Goal: Information Seeking & Learning: Learn about a topic

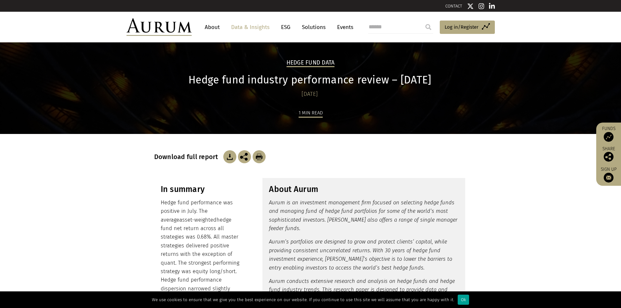
click at [458, 300] on div "Ok" at bounding box center [463, 300] width 11 height 10
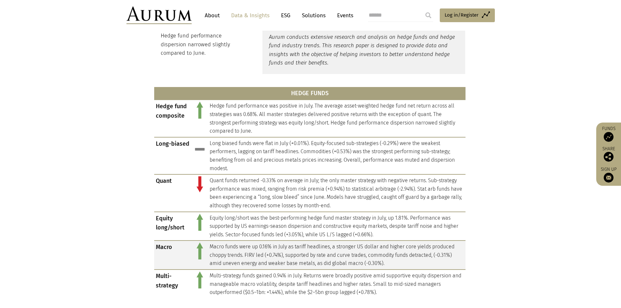
scroll to position [294, 0]
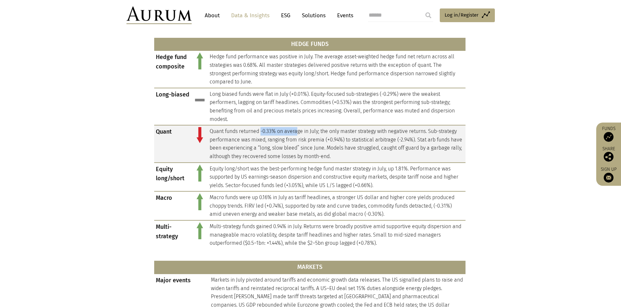
drag, startPoint x: 261, startPoint y: 130, endPoint x: 298, endPoint y: 129, distance: 36.2
click at [298, 129] on td "Quant funds returned -0.33% on average in July; the only master strategy with n…" at bounding box center [337, 143] width 258 height 37
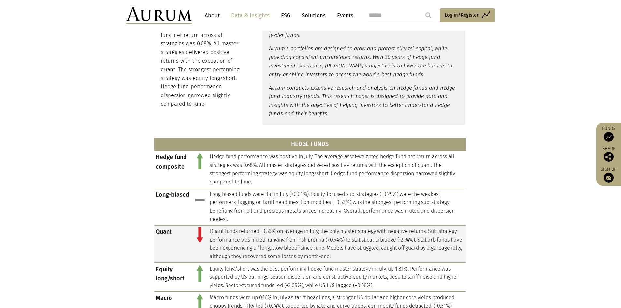
scroll to position [228, 0]
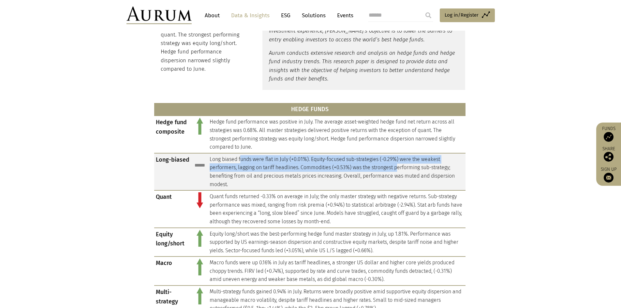
drag, startPoint x: 241, startPoint y: 162, endPoint x: 374, endPoint y: 164, distance: 133.4
click at [392, 165] on td "Long biased funds were flat in July (+0.01%). Equity-focused sub-strategies (-0…" at bounding box center [337, 171] width 258 height 37
click at [334, 165] on td "Long biased funds were flat in July (+0.01%). Equity-focused sub-strategies (-0…" at bounding box center [337, 171] width 258 height 37
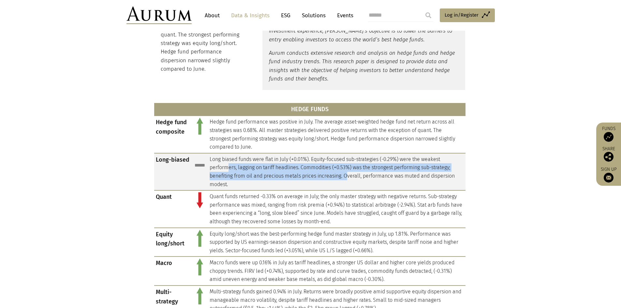
drag, startPoint x: 229, startPoint y: 165, endPoint x: 348, endPoint y: 173, distance: 119.3
click at [348, 173] on td "Long biased funds were flat in July (+0.01%). Equity-focused sub-strategies (-0…" at bounding box center [337, 171] width 258 height 37
click at [327, 170] on td "Long biased funds were flat in July (+0.01%). Equity-focused sub-strategies (-0…" at bounding box center [337, 171] width 258 height 37
click at [306, 165] on td "Long biased funds were flat in July (+0.01%). Equity-focused sub-strategies (-0…" at bounding box center [337, 171] width 258 height 37
drag, startPoint x: 292, startPoint y: 167, endPoint x: 431, endPoint y: 175, distance: 138.5
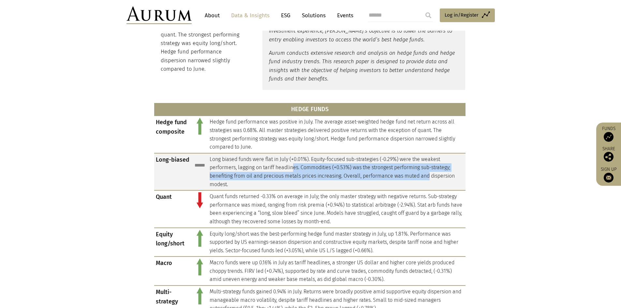
click at [431, 175] on td "Long biased funds were flat in July (+0.01%). Equity-focused sub-strategies (-0…" at bounding box center [337, 171] width 258 height 37
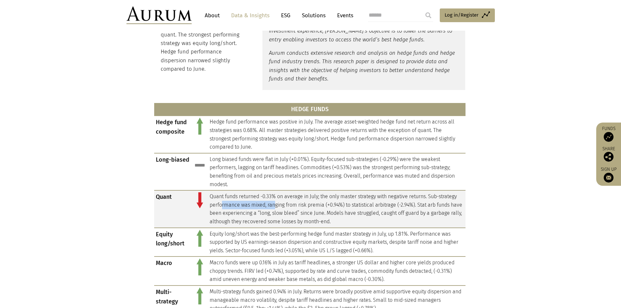
drag, startPoint x: 223, startPoint y: 205, endPoint x: 275, endPoint y: 209, distance: 52.7
click at [275, 209] on td "Quant funds returned -0.33% on average in July; the only master strategy with n…" at bounding box center [337, 209] width 258 height 37
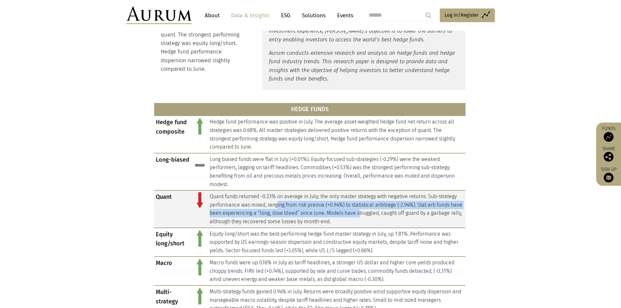
drag, startPoint x: 279, startPoint y: 208, endPoint x: 374, endPoint y: 210, distance: 94.9
click at [374, 210] on td "Quant funds returned -0.33% on average in July; the only master strategy with n…" at bounding box center [337, 209] width 258 height 37
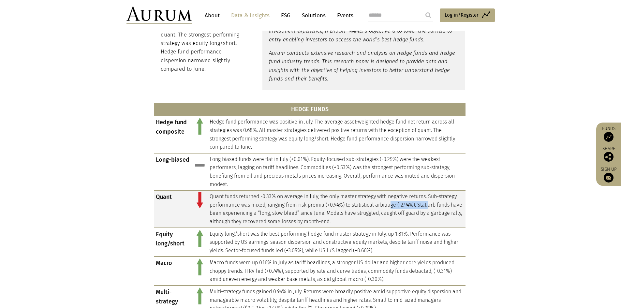
drag, startPoint x: 392, startPoint y: 203, endPoint x: 430, endPoint y: 207, distance: 37.7
click at [430, 207] on td "Quant funds returned -0.33% on average in July; the only master strategy with n…" at bounding box center [337, 209] width 258 height 37
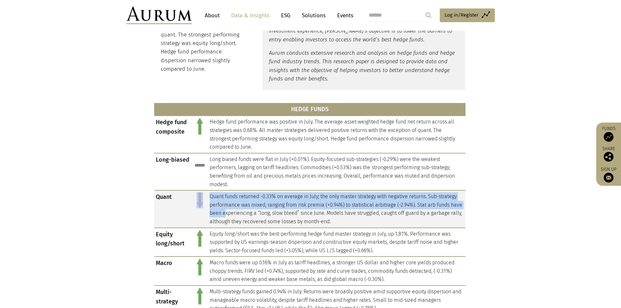
drag, startPoint x: 195, startPoint y: 208, endPoint x: 237, endPoint y: 214, distance: 43.1
click at [237, 214] on tr "Quant Quant funds returned -0.33% on average in July; the only master strategy …" at bounding box center [310, 209] width 312 height 37
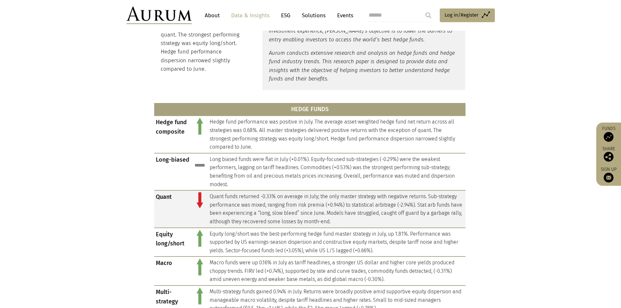
click at [242, 214] on td "Quant funds returned -0.33% on average in July; the only master strategy with n…" at bounding box center [337, 209] width 258 height 37
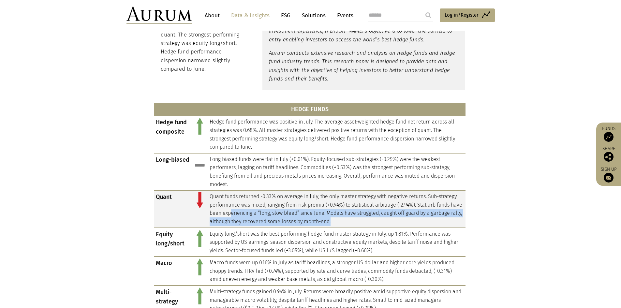
drag, startPoint x: 244, startPoint y: 215, endPoint x: 374, endPoint y: 220, distance: 129.6
click at [374, 220] on td "Quant funds returned -0.33% on average in July; the only master strategy with n…" at bounding box center [337, 209] width 258 height 37
drag, startPoint x: 332, startPoint y: 221, endPoint x: 329, endPoint y: 211, distance: 11.0
click at [329, 211] on td "Quant funds returned -0.33% on average in July; the only master strategy with n…" at bounding box center [337, 209] width 258 height 37
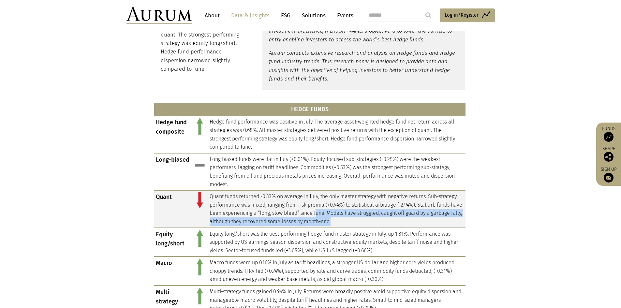
click at [390, 220] on td "Quant funds returned -0.33% on average in July; the only master strategy with n…" at bounding box center [337, 209] width 258 height 37
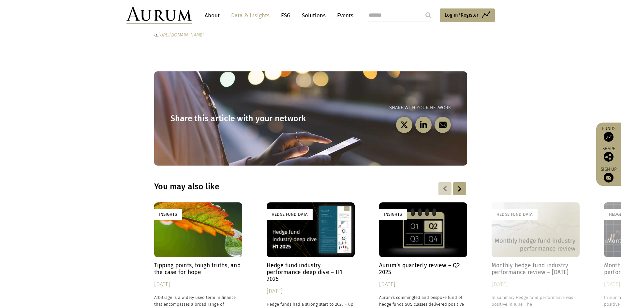
scroll to position [816, 0]
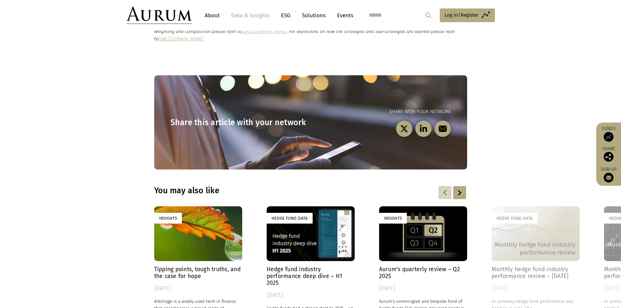
click at [405, 266] on h4 "Aurum’s quarterly review – Q2 2025" at bounding box center [423, 273] width 88 height 14
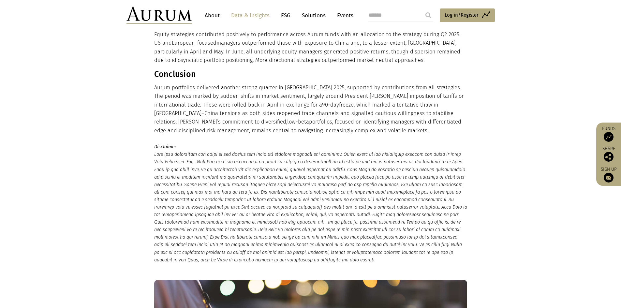
scroll to position [620, 0]
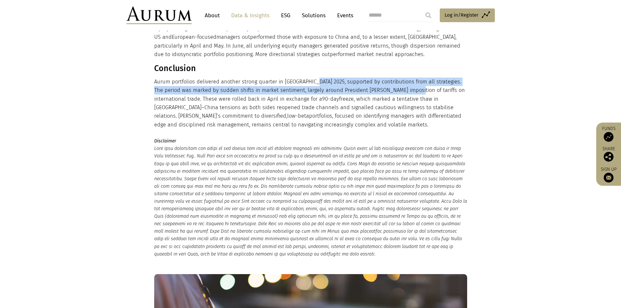
drag, startPoint x: 312, startPoint y: 80, endPoint x: 407, endPoint y: 87, distance: 95.5
click at [407, 87] on p "Aurum portfolios delivered another strong quarter in [GEOGRAPHIC_DATA] 2025, su…" at bounding box center [310, 104] width 312 height 52
click at [377, 87] on p "Aurum portfolios delivered another strong quarter in [GEOGRAPHIC_DATA] 2025, su…" at bounding box center [310, 104] width 312 height 52
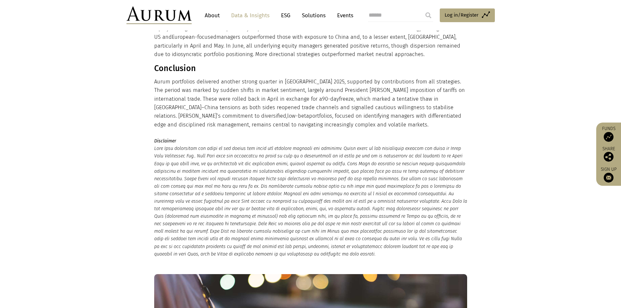
drag, startPoint x: 288, startPoint y: 123, endPoint x: 147, endPoint y: 84, distance: 145.9
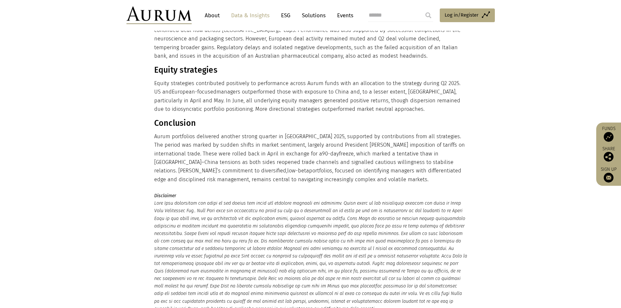
scroll to position [0, 0]
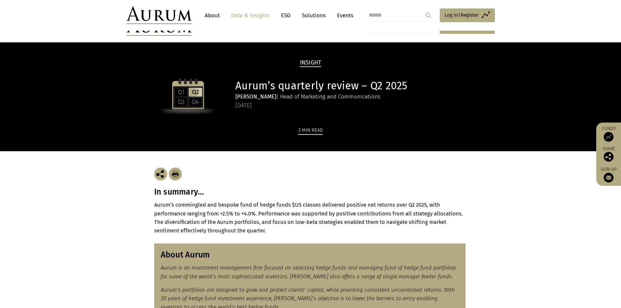
drag, startPoint x: 481, startPoint y: 288, endPoint x: 479, endPoint y: 136, distance: 151.7
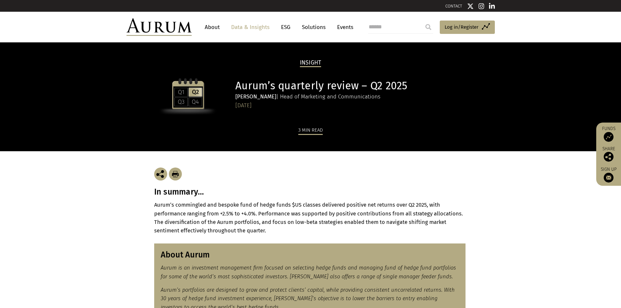
drag, startPoint x: 299, startPoint y: 98, endPoint x: 359, endPoint y: 101, distance: 59.8
click at [359, 101] on div "[PERSON_NAME] | Head of Marketing and Communications" at bounding box center [351, 96] width 230 height 9
click at [357, 101] on div "[PERSON_NAME] | Head of Marketing and Communications" at bounding box center [351, 96] width 230 height 9
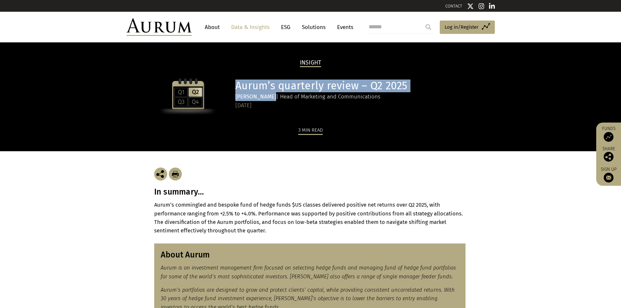
drag, startPoint x: 271, startPoint y: 98, endPoint x: 232, endPoint y: 97, distance: 39.2
click at [232, 97] on div "Aurum’s quarterly review – Q2 2025 [PERSON_NAME] | Head of Marketing and Commun…" at bounding box center [310, 95] width 313 height 42
click at [257, 86] on h1 "Aurum’s quarterly review – Q2 2025" at bounding box center [351, 86] width 230 height 13
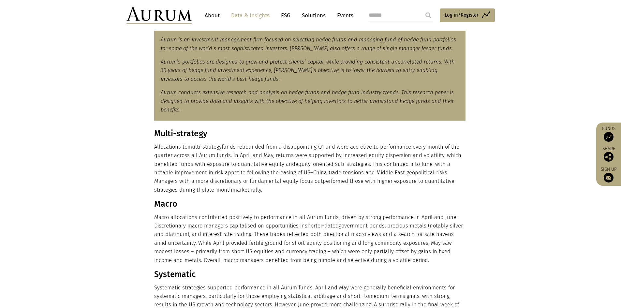
scroll to position [261, 0]
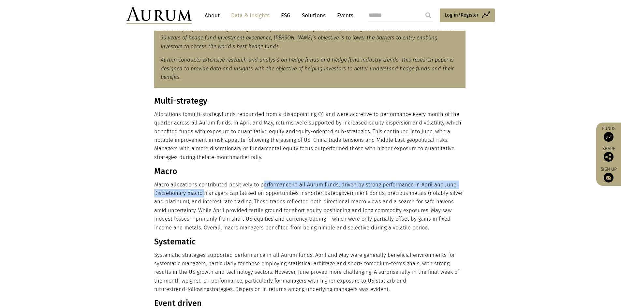
drag, startPoint x: 203, startPoint y: 191, endPoint x: 261, endPoint y: 189, distance: 58.1
click at [261, 189] on p "Macro allocations contributed positively to performance in all Aurum funds, dri…" at bounding box center [310, 207] width 312 height 52
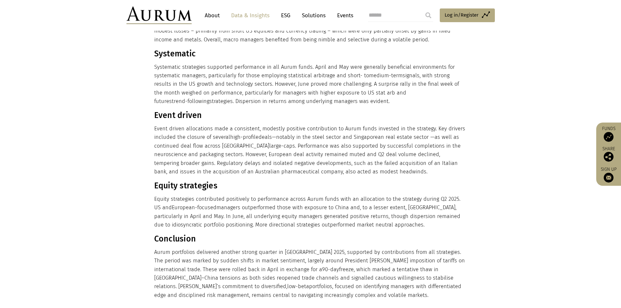
scroll to position [457, 0]
